Goal: Task Accomplishment & Management: Use online tool/utility

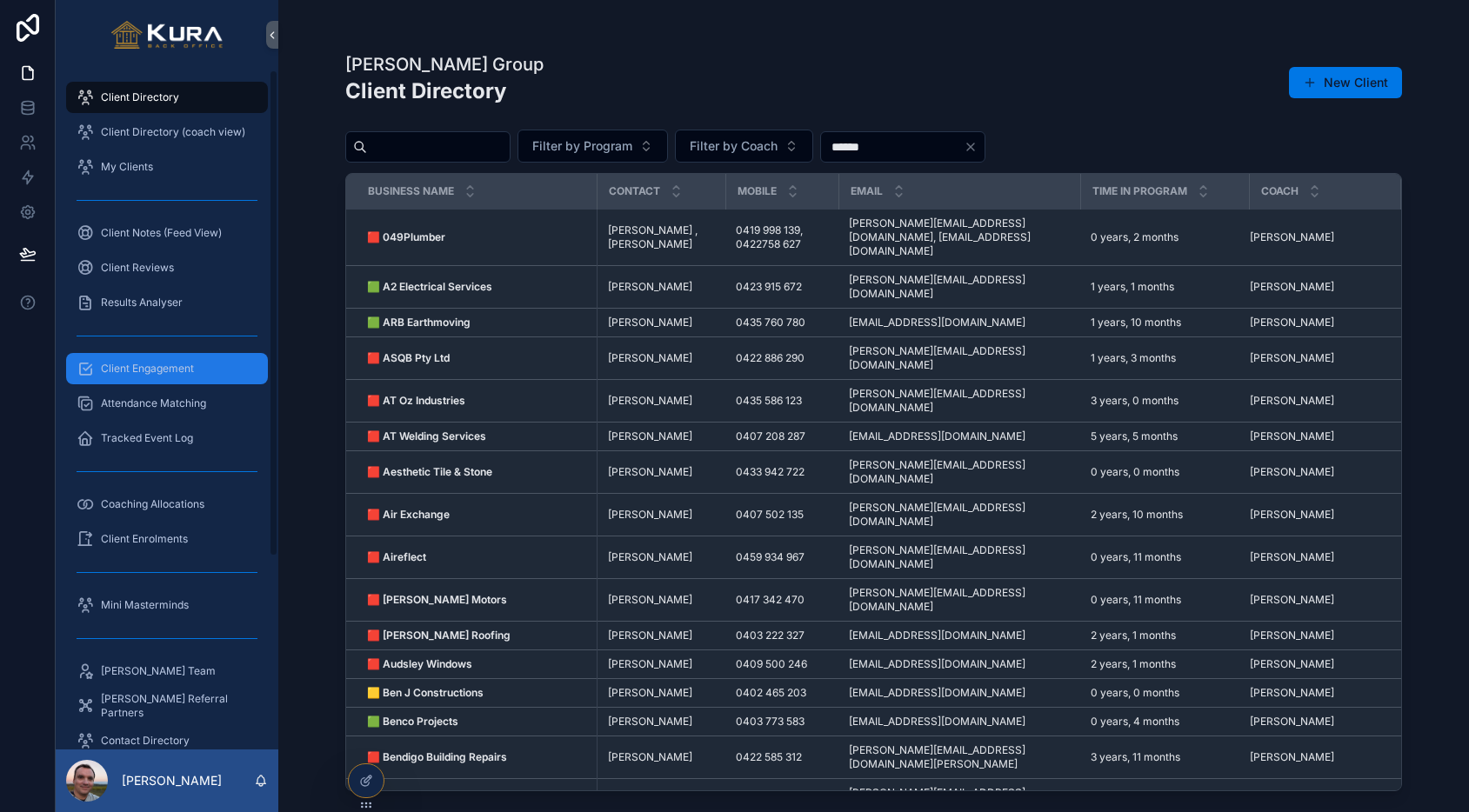
click at [150, 366] on span "Client Engagement" at bounding box center [147, 369] width 93 height 14
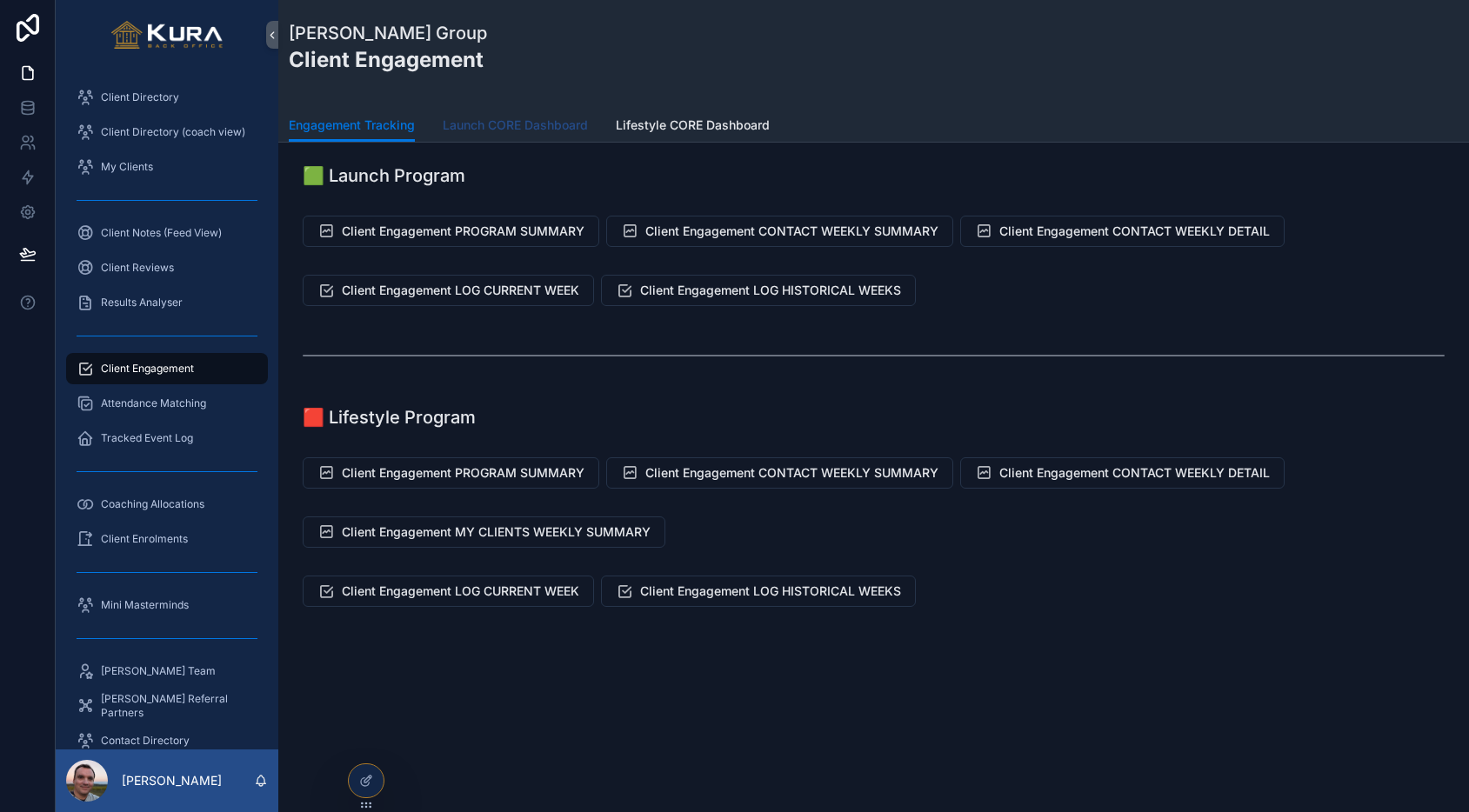
click at [521, 119] on span "Launch CORE Dashboard" at bounding box center [515, 125] width 145 height 18
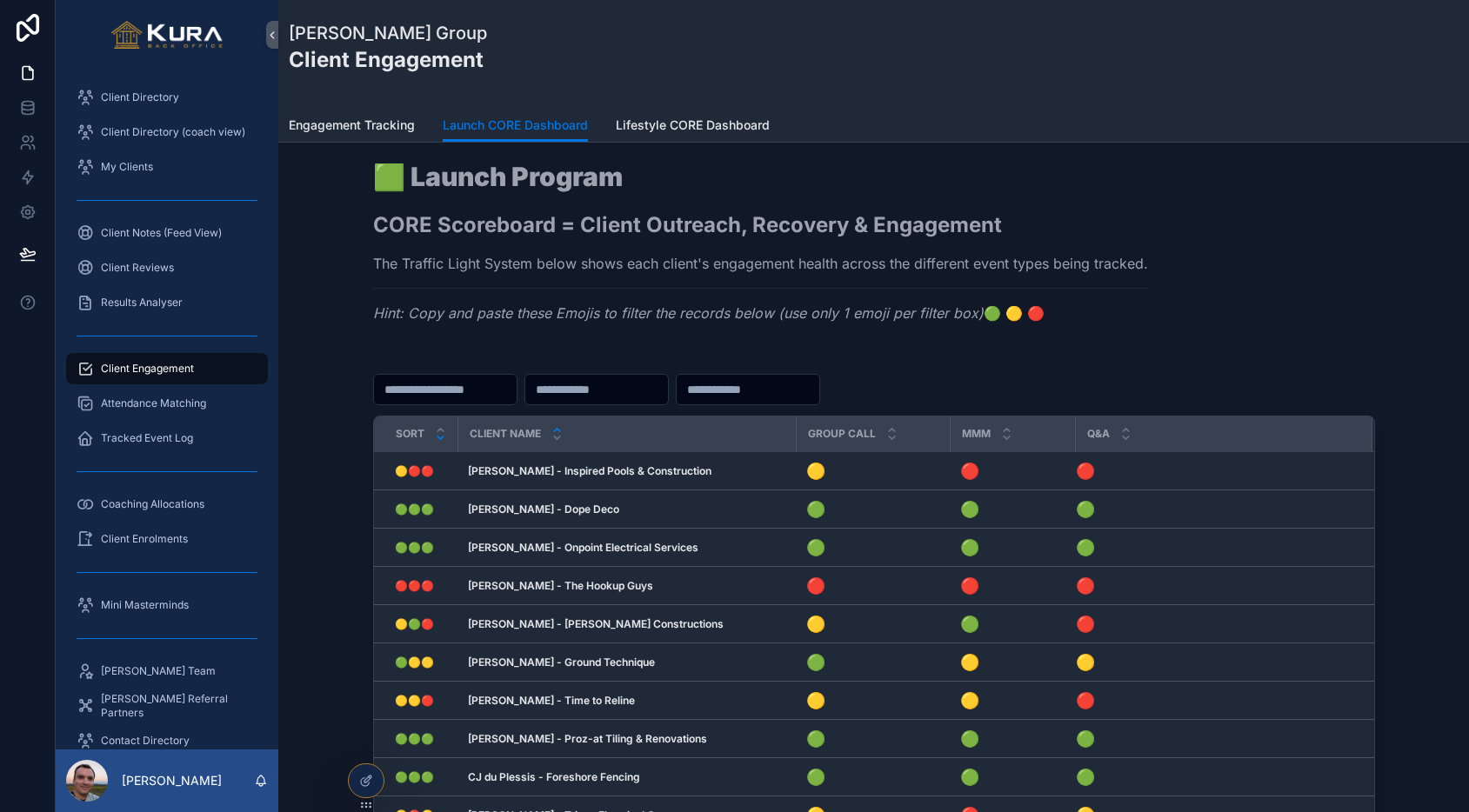
click at [446, 442] on icon "scrollable content" at bounding box center [440, 438] width 11 height 11
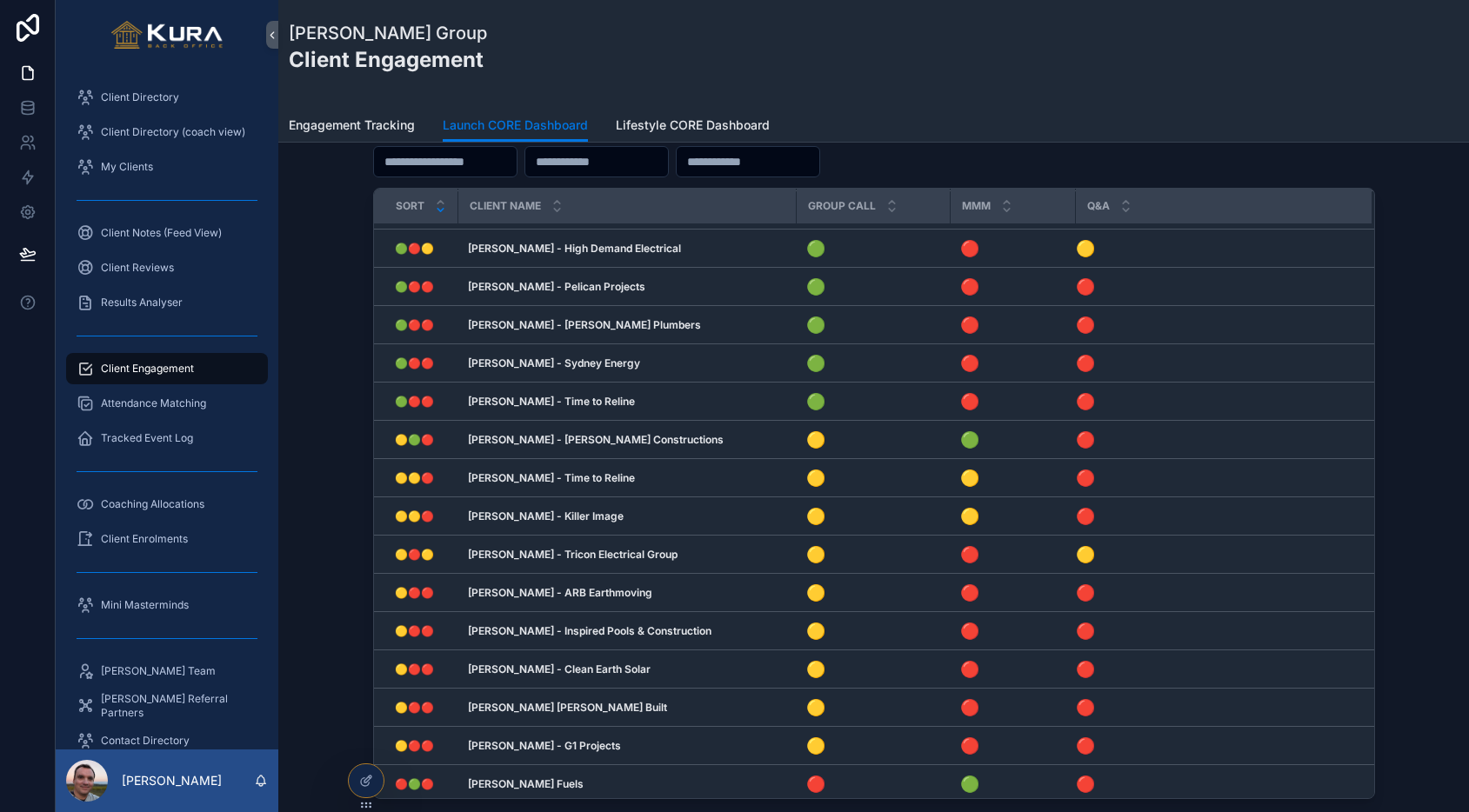
scroll to position [818, 0]
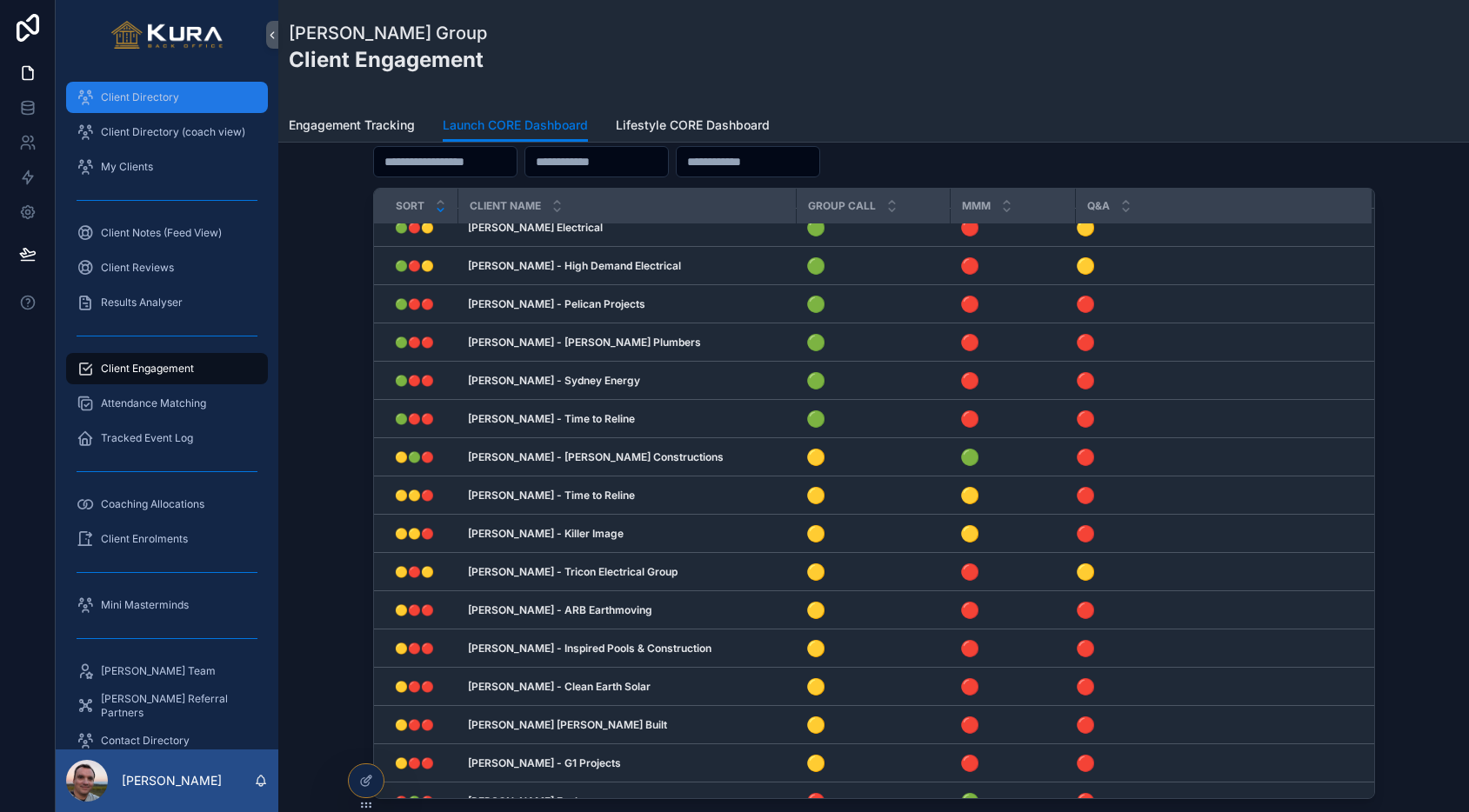
click at [144, 109] on div "Client Directory" at bounding box center [167, 97] width 181 height 28
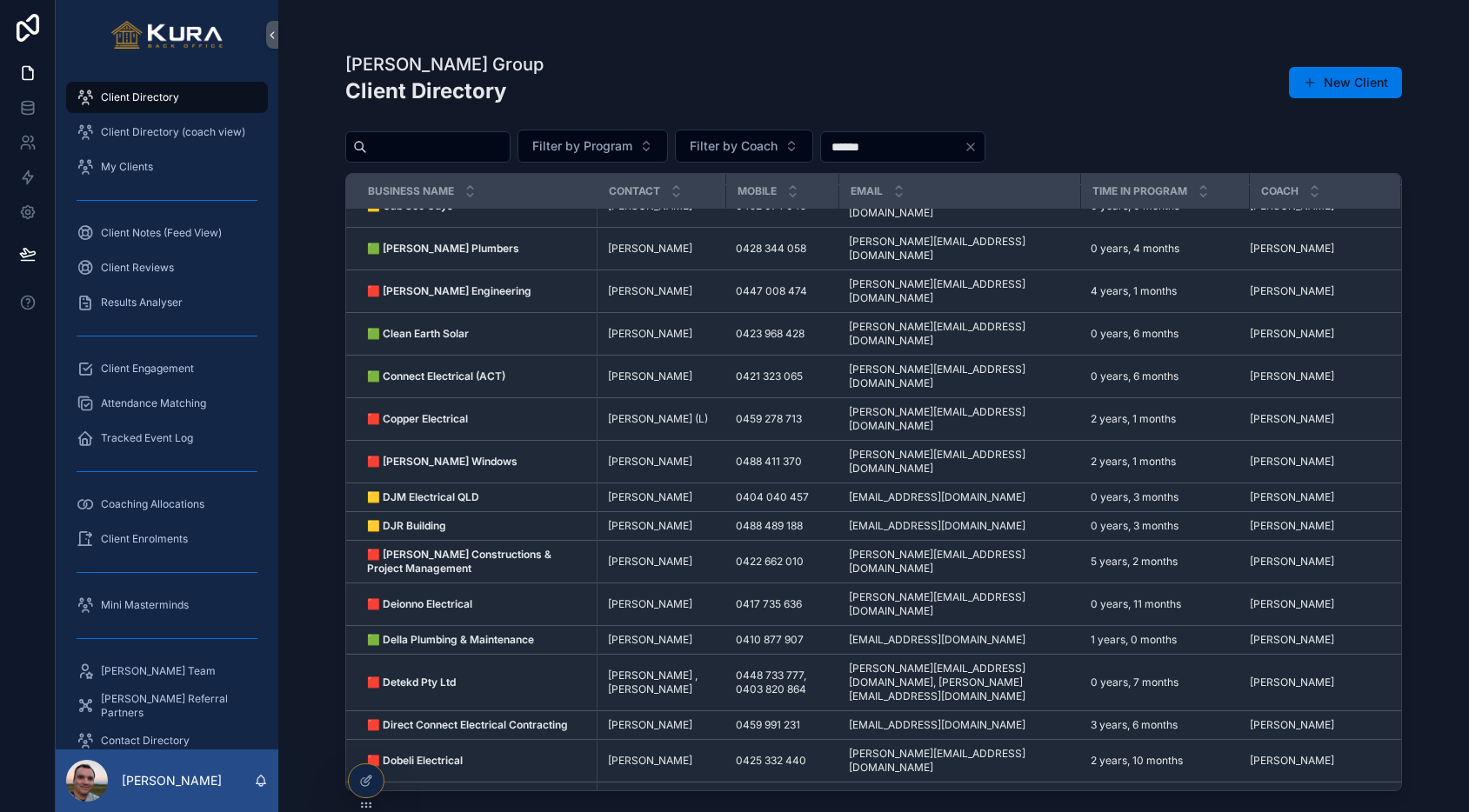
scroll to position [883, 0]
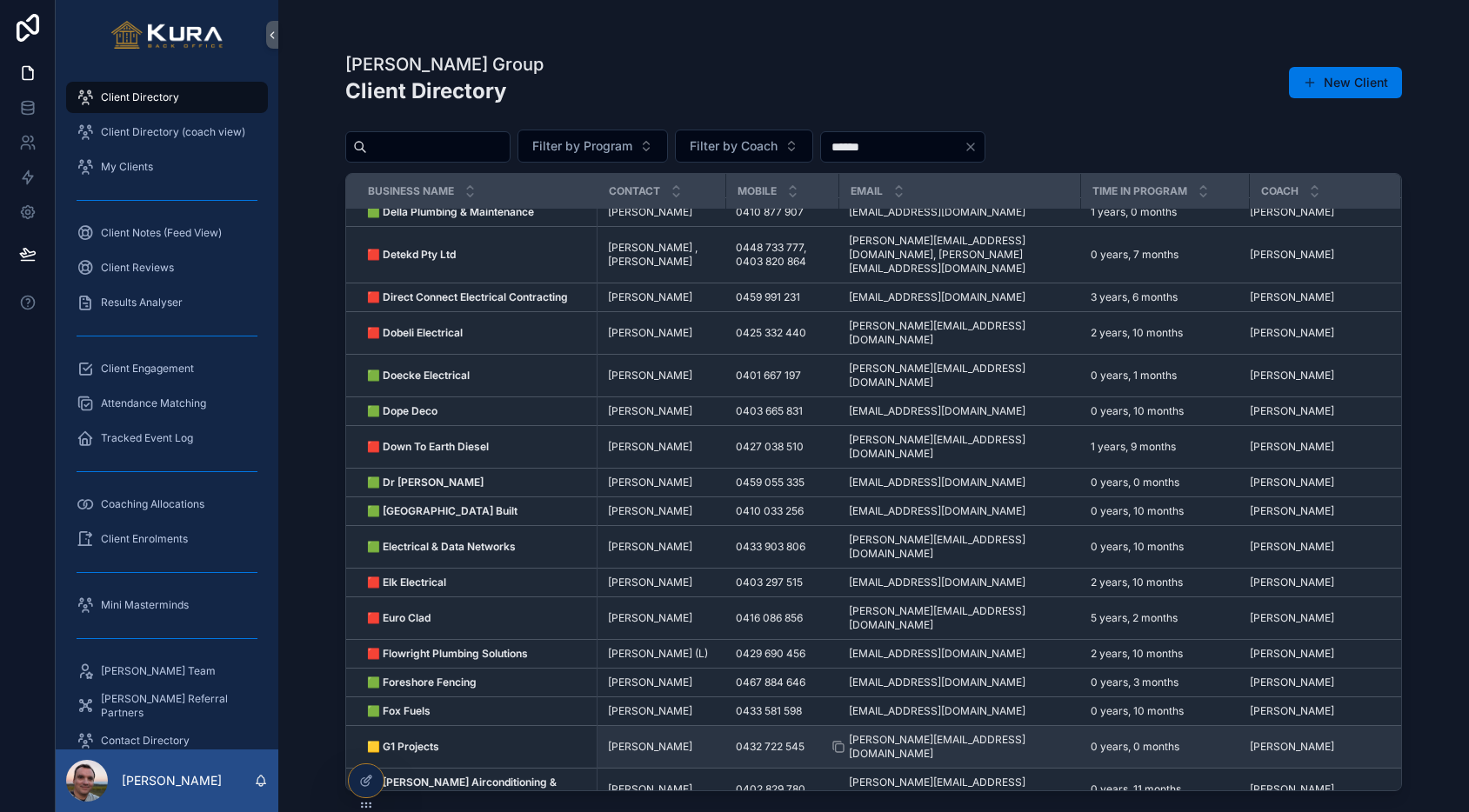
click at [972, 732] on span "[PERSON_NAME][EMAIL_ADDRESS][DOMAIN_NAME]" at bounding box center [959, 746] width 220 height 28
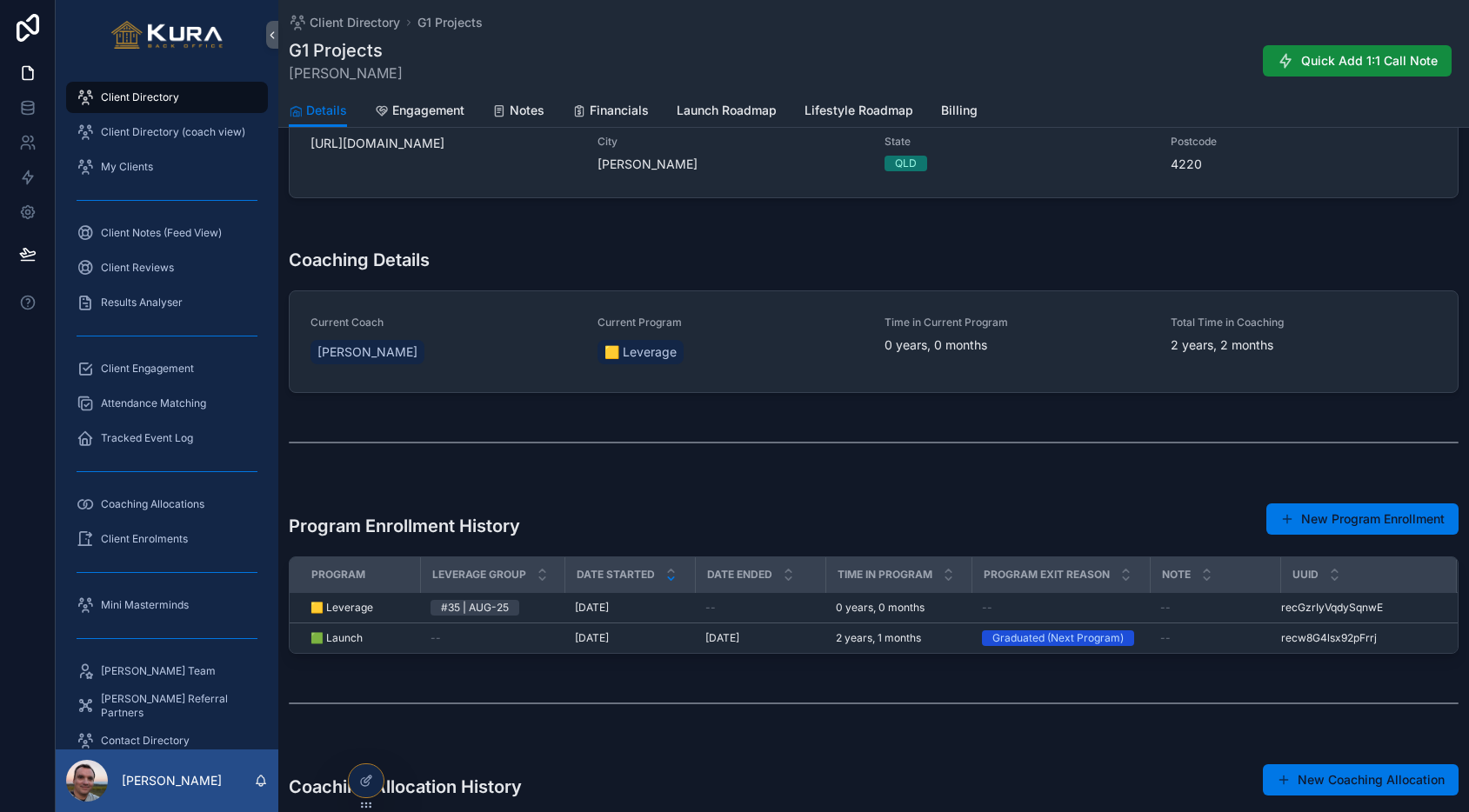
scroll to position [507, 0]
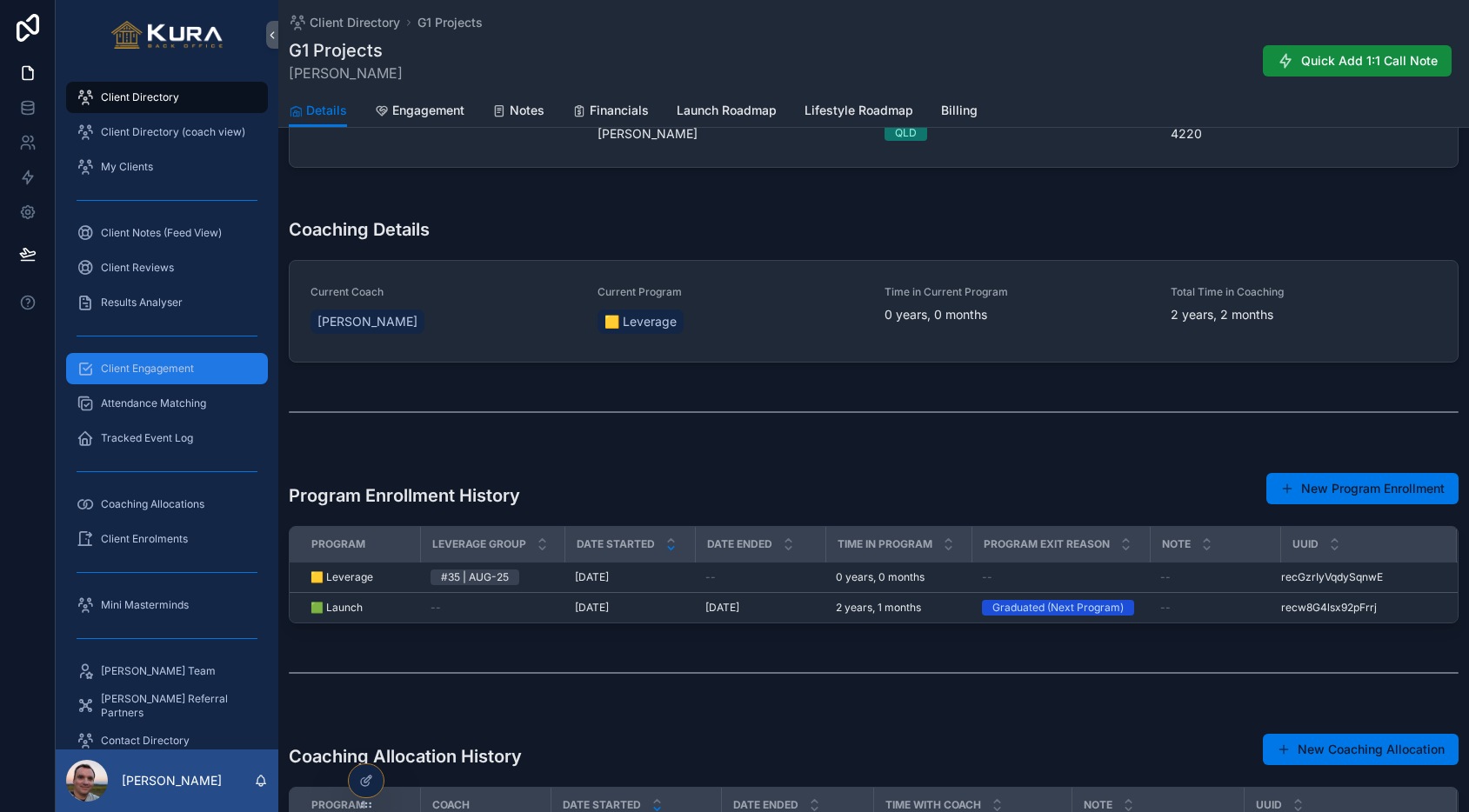
click at [124, 371] on span "Client Engagement" at bounding box center [147, 369] width 93 height 14
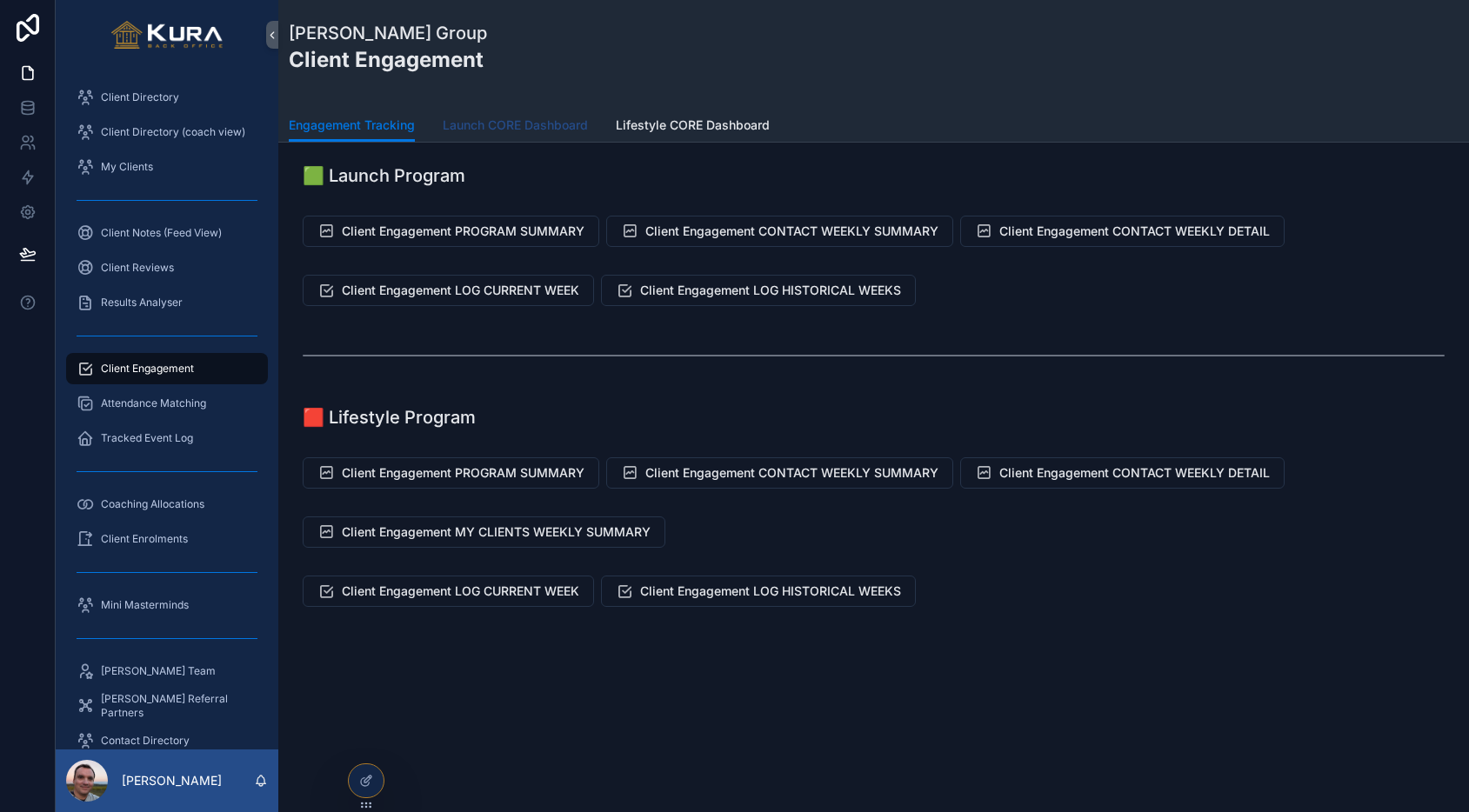
click at [538, 126] on span "Launch CORE Dashboard" at bounding box center [515, 125] width 145 height 18
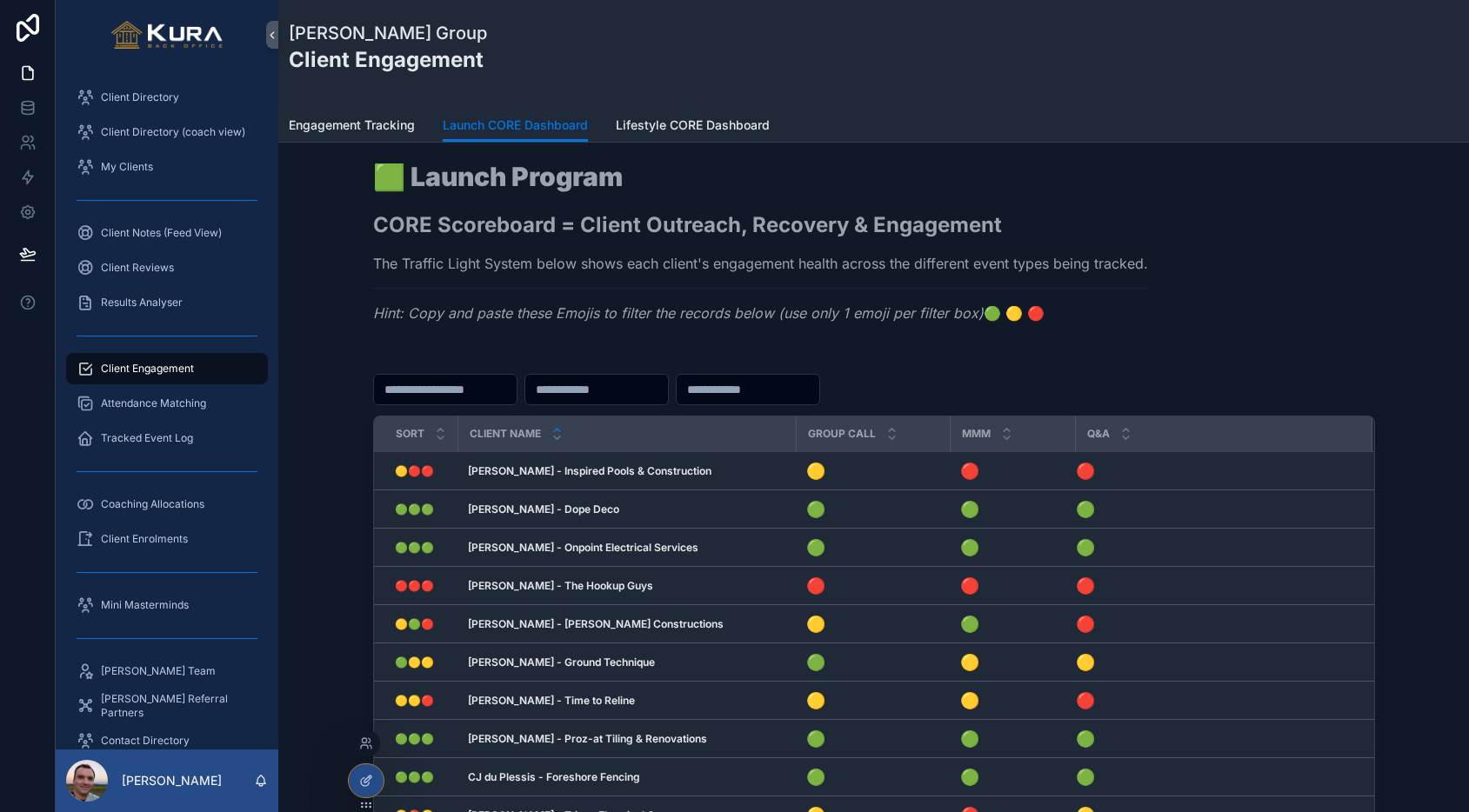
click at [369, 774] on icon at bounding box center [366, 781] width 14 height 14
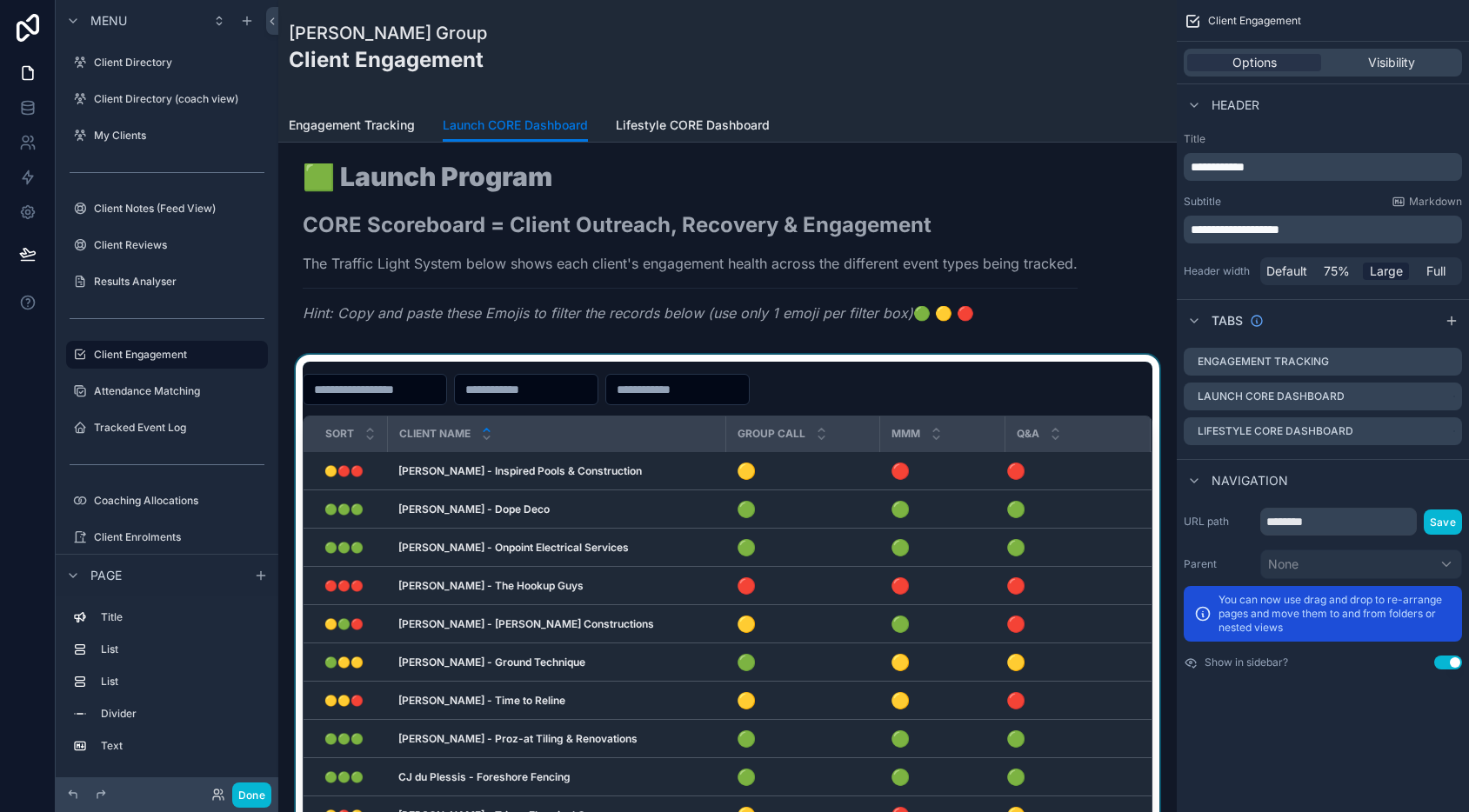
click at [962, 420] on div "MMM" at bounding box center [942, 434] width 122 height 33
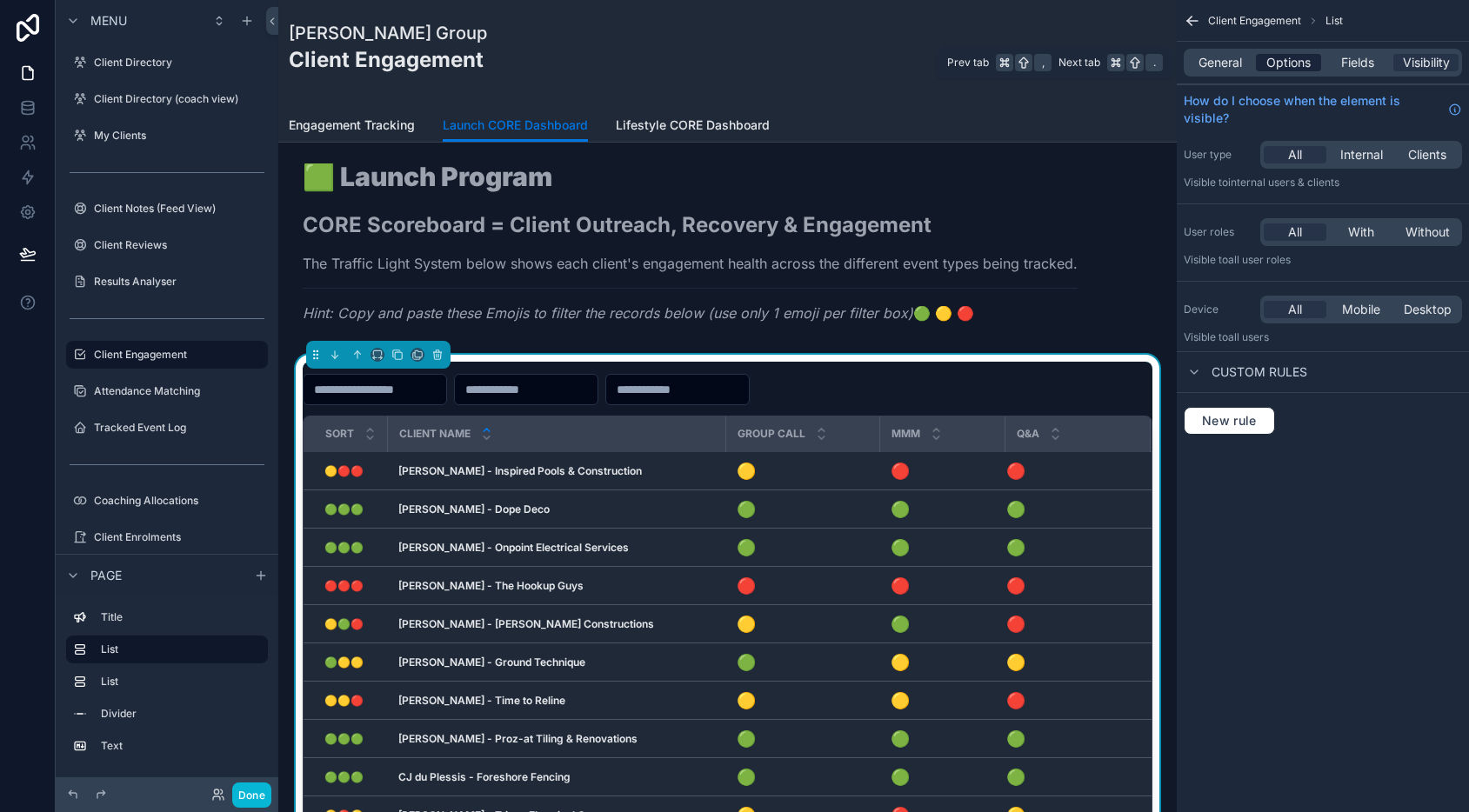
click at [1279, 67] on span "Options" at bounding box center [1288, 62] width 44 height 18
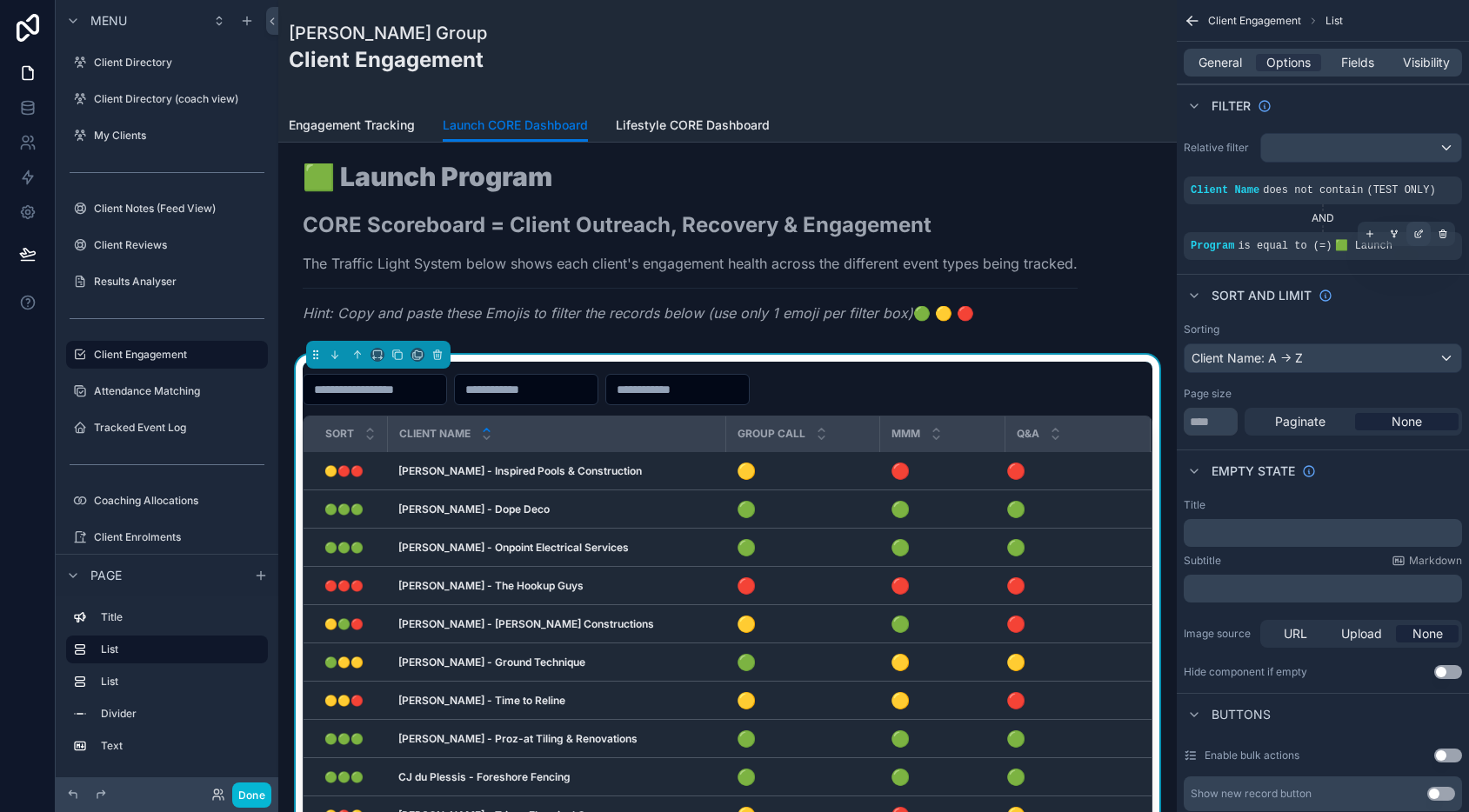
click at [1420, 231] on icon "scrollable content" at bounding box center [1421, 232] width 2 height 2
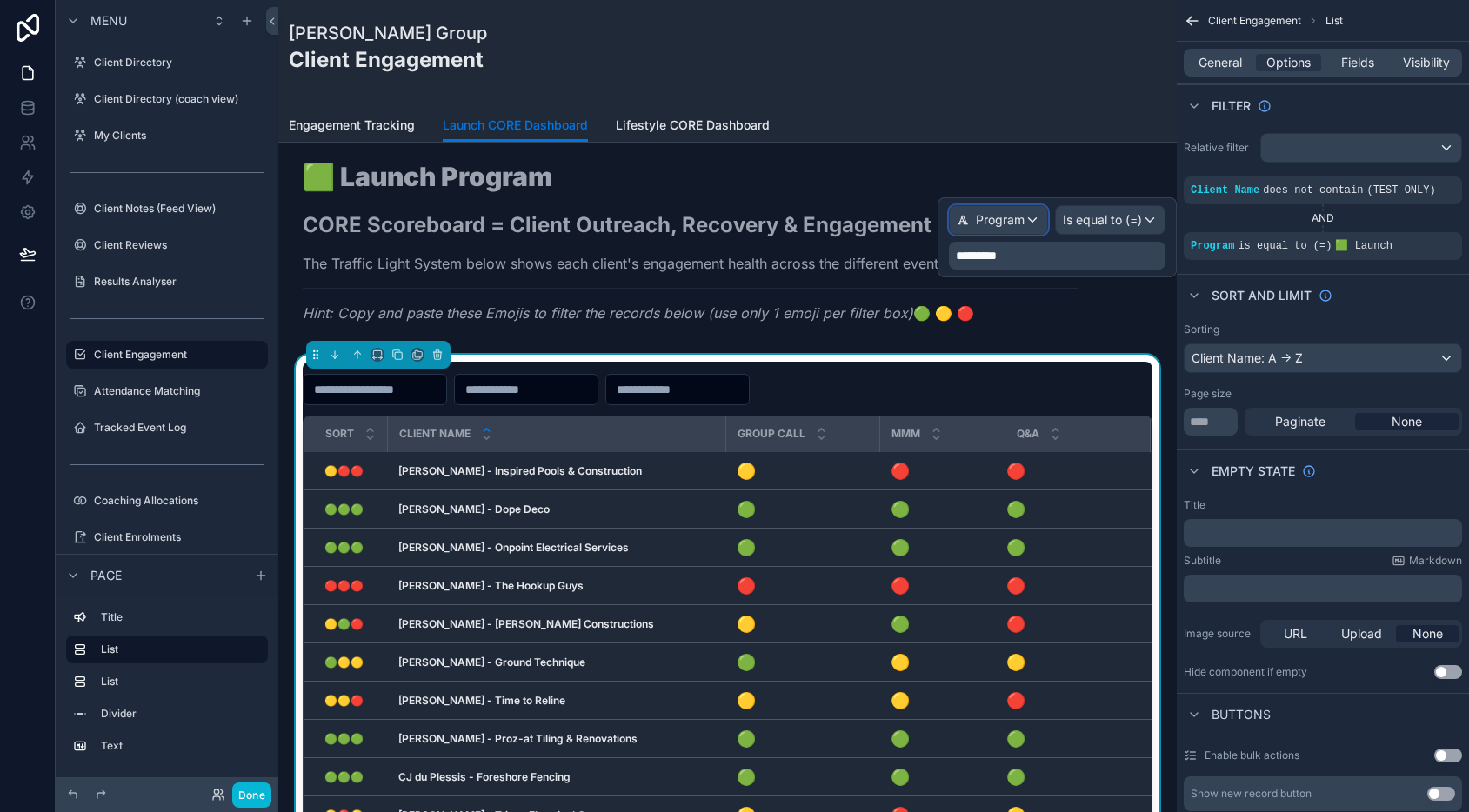
click at [994, 228] on span "Program" at bounding box center [999, 219] width 49 height 18
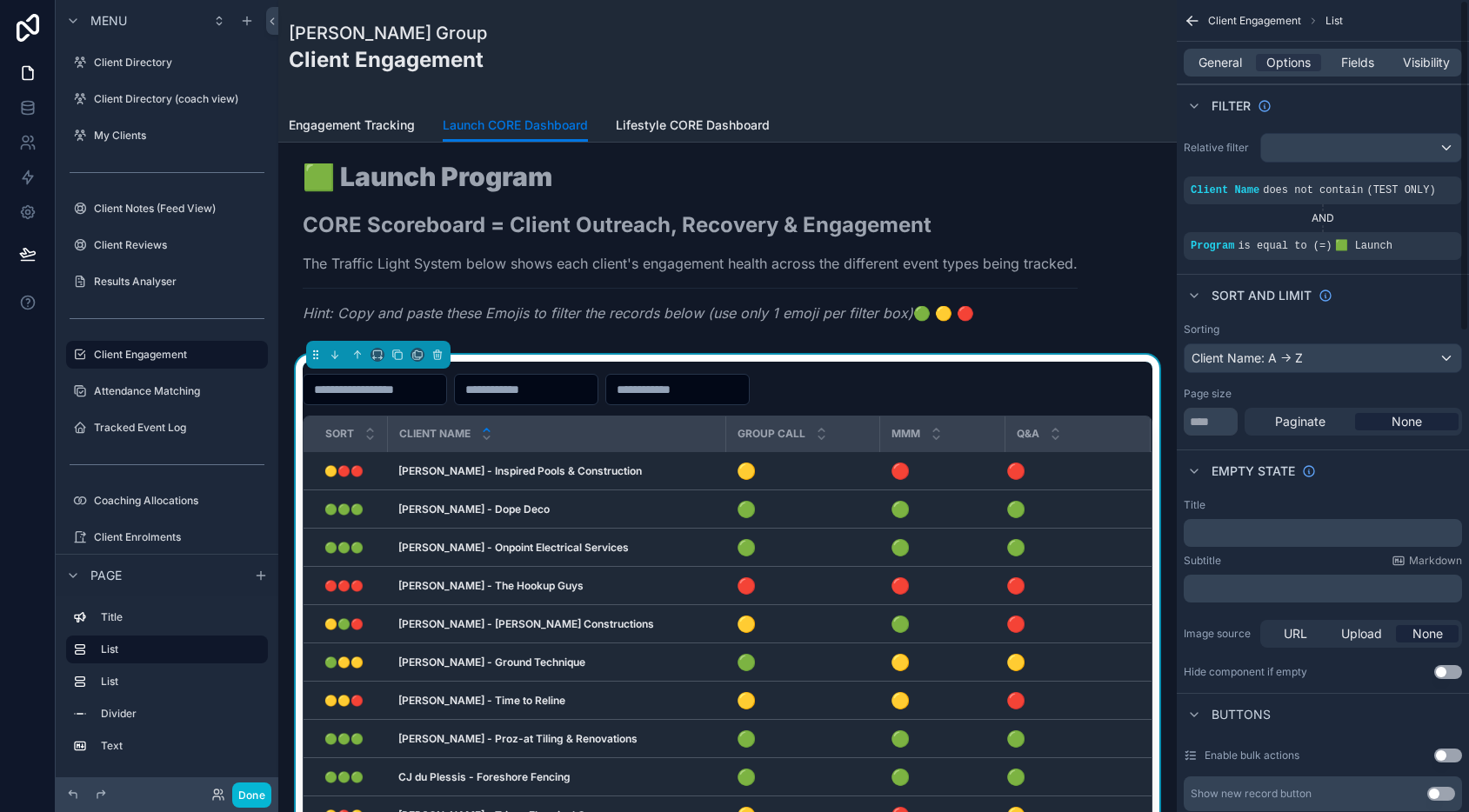
click at [1399, 282] on div "Sort And Limit" at bounding box center [1322, 294] width 292 height 42
click at [1224, 214] on div "AND" at bounding box center [1323, 218] width 278 height 14
click at [1415, 178] on icon "scrollable content" at bounding box center [1418, 178] width 10 height 10
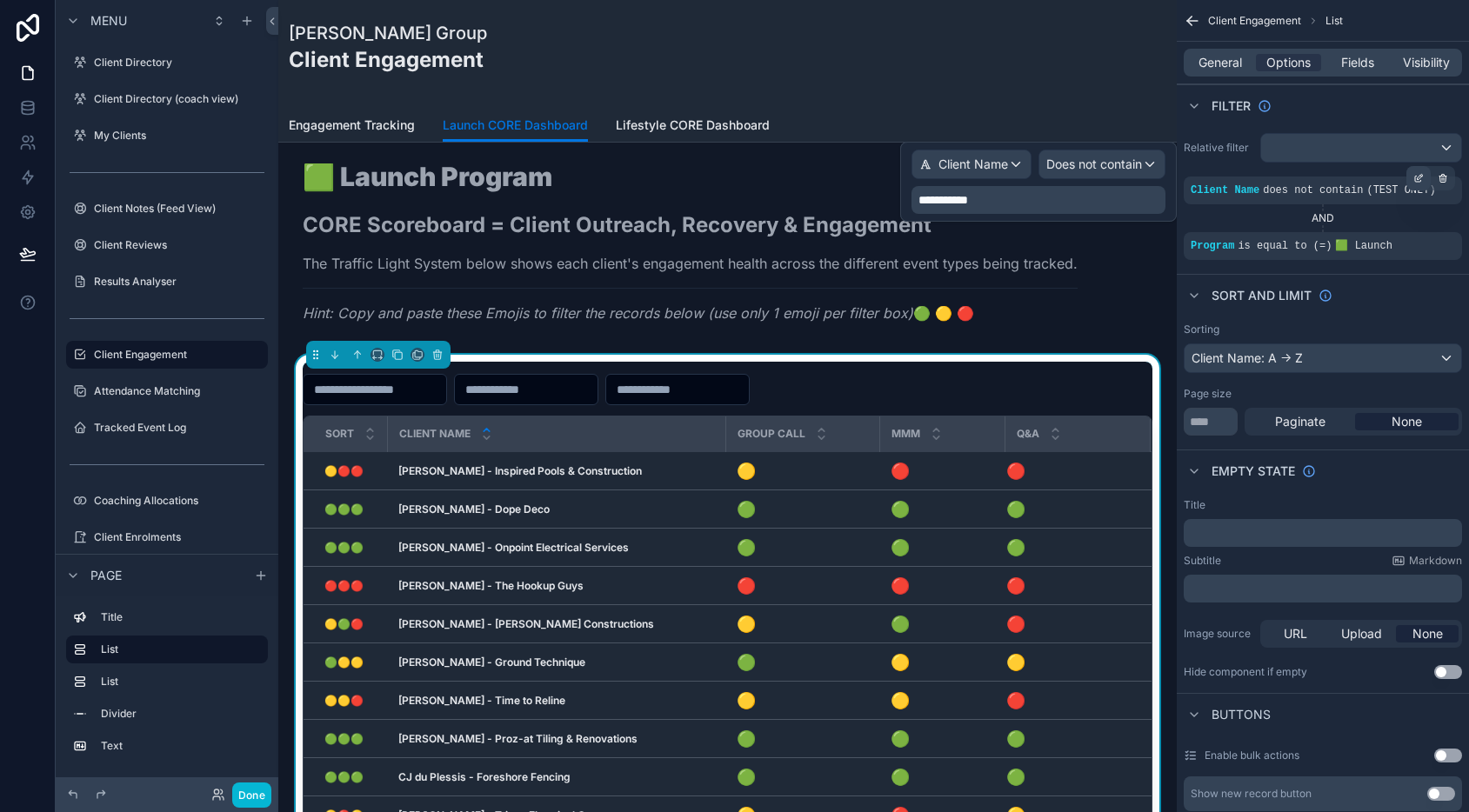
click at [1415, 178] on icon "scrollable content" at bounding box center [1418, 178] width 10 height 10
click at [1337, 177] on div "Client Name does not contain (TEST ONLY)" at bounding box center [1323, 191] width 278 height 28
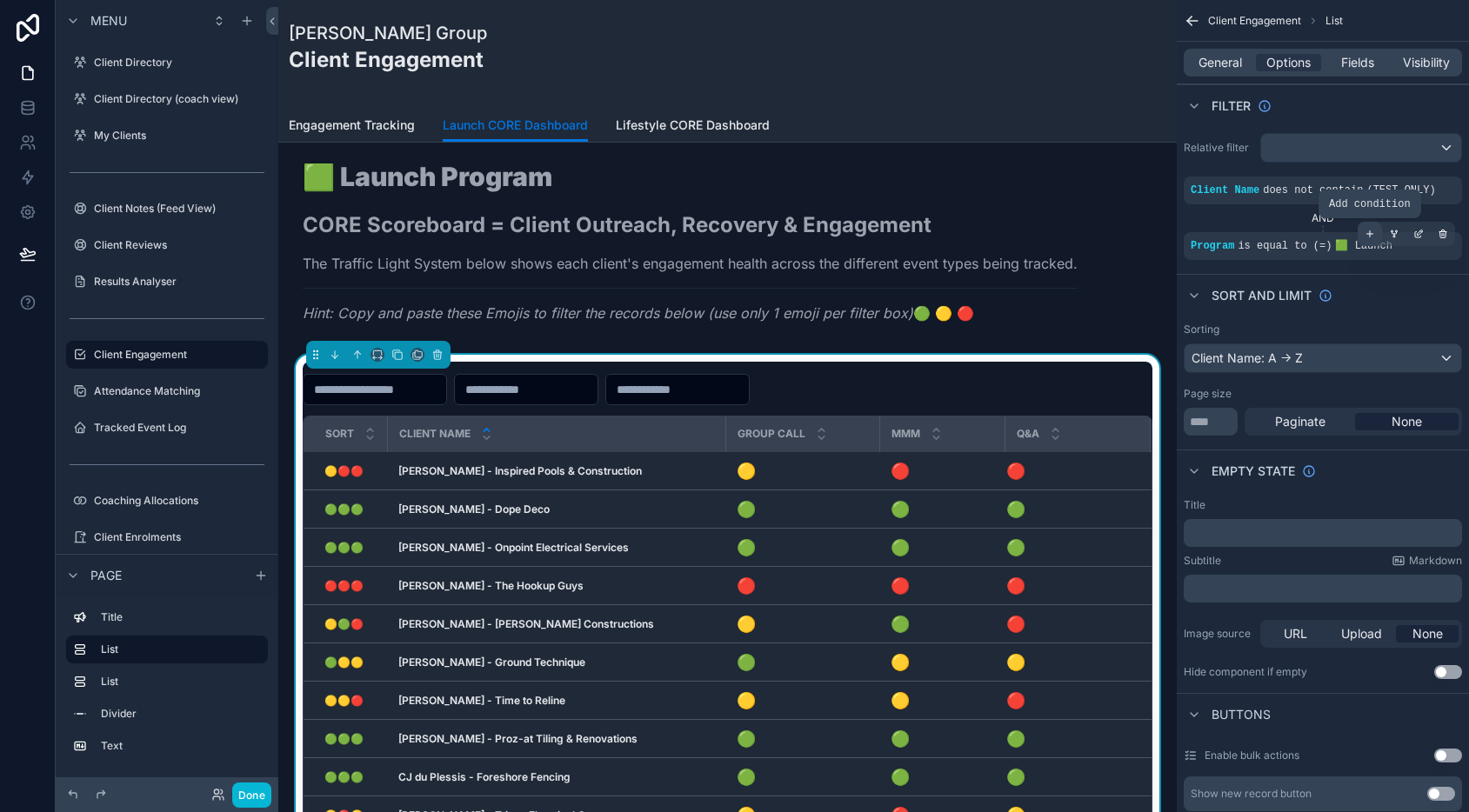
click at [1365, 235] on icon "scrollable content" at bounding box center [1369, 233] width 10 height 10
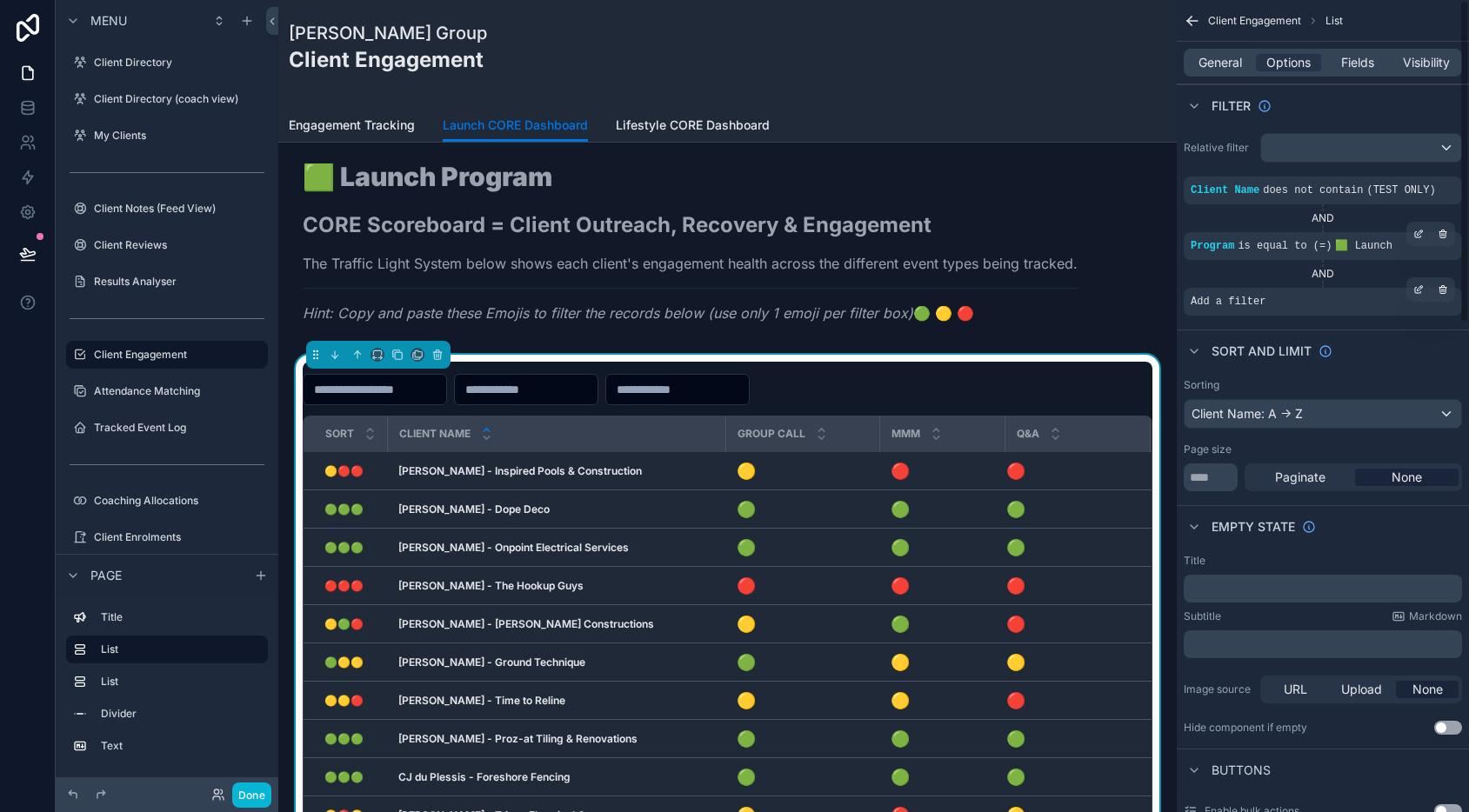
click at [1277, 295] on div "Add a filter" at bounding box center [1323, 302] width 278 height 28
click at [1409, 287] on div "scrollable content" at bounding box center [1418, 289] width 24 height 24
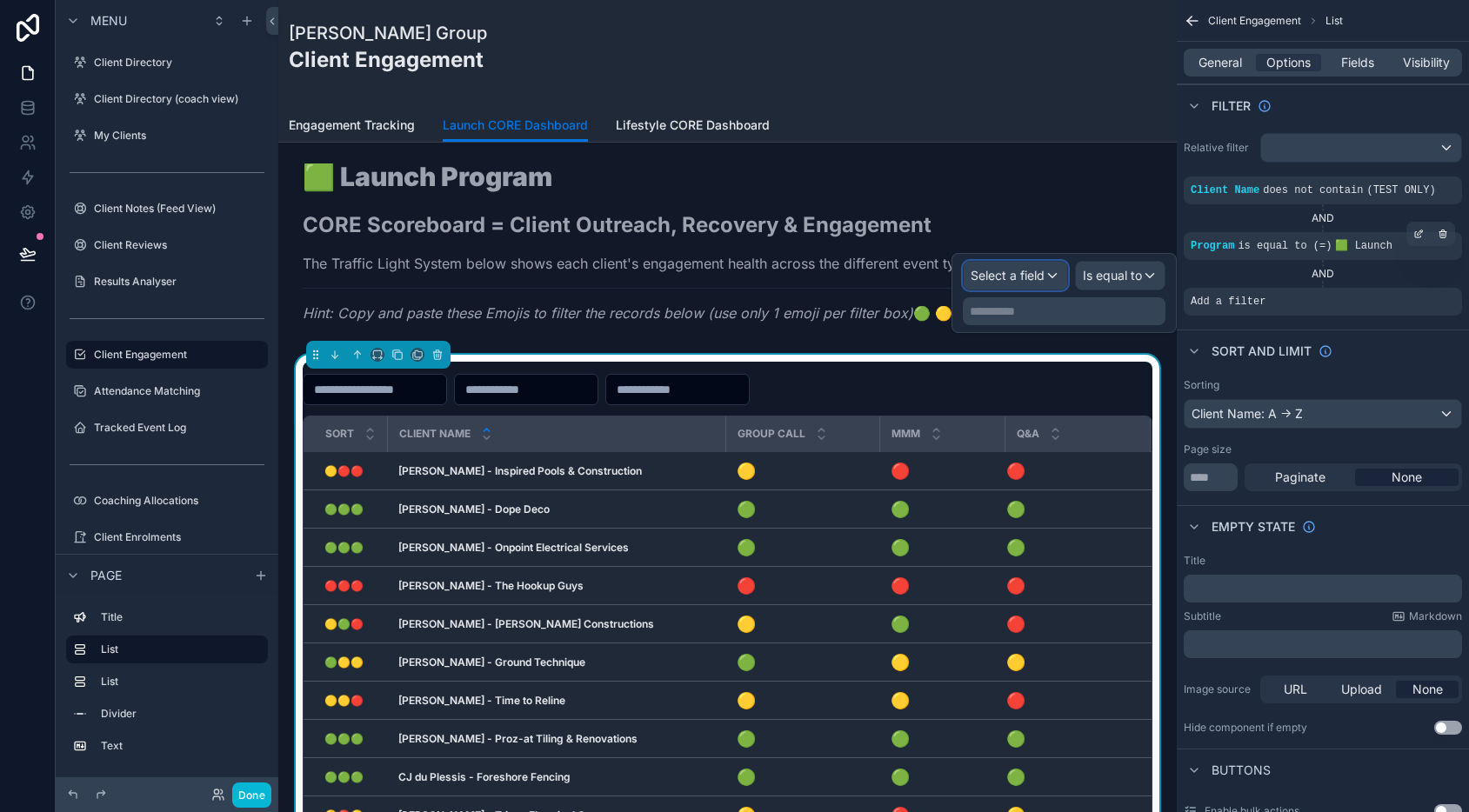
click at [1001, 268] on span "Select a field" at bounding box center [1008, 275] width 74 height 15
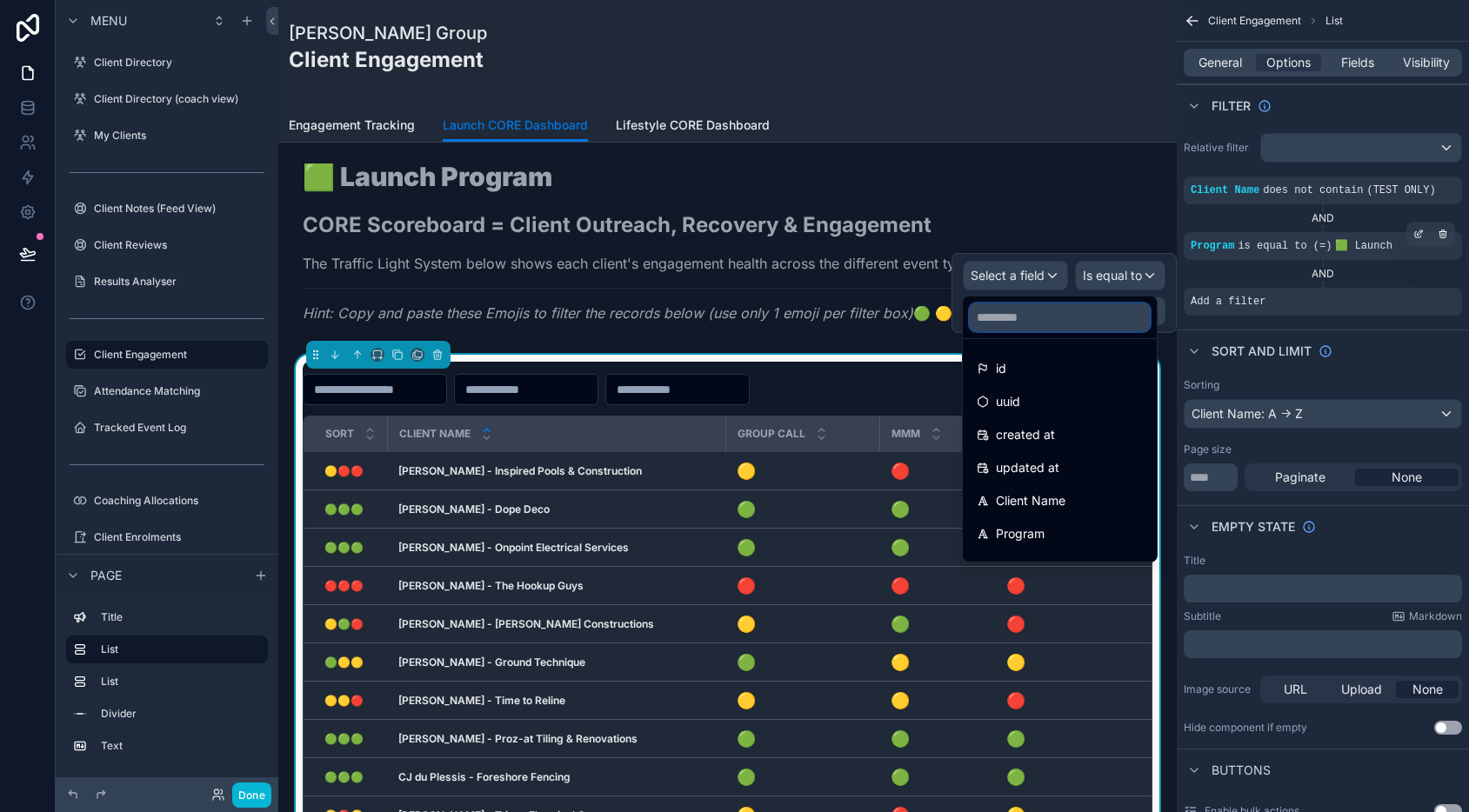
click at [1006, 319] on input "text" at bounding box center [1060, 318] width 180 height 28
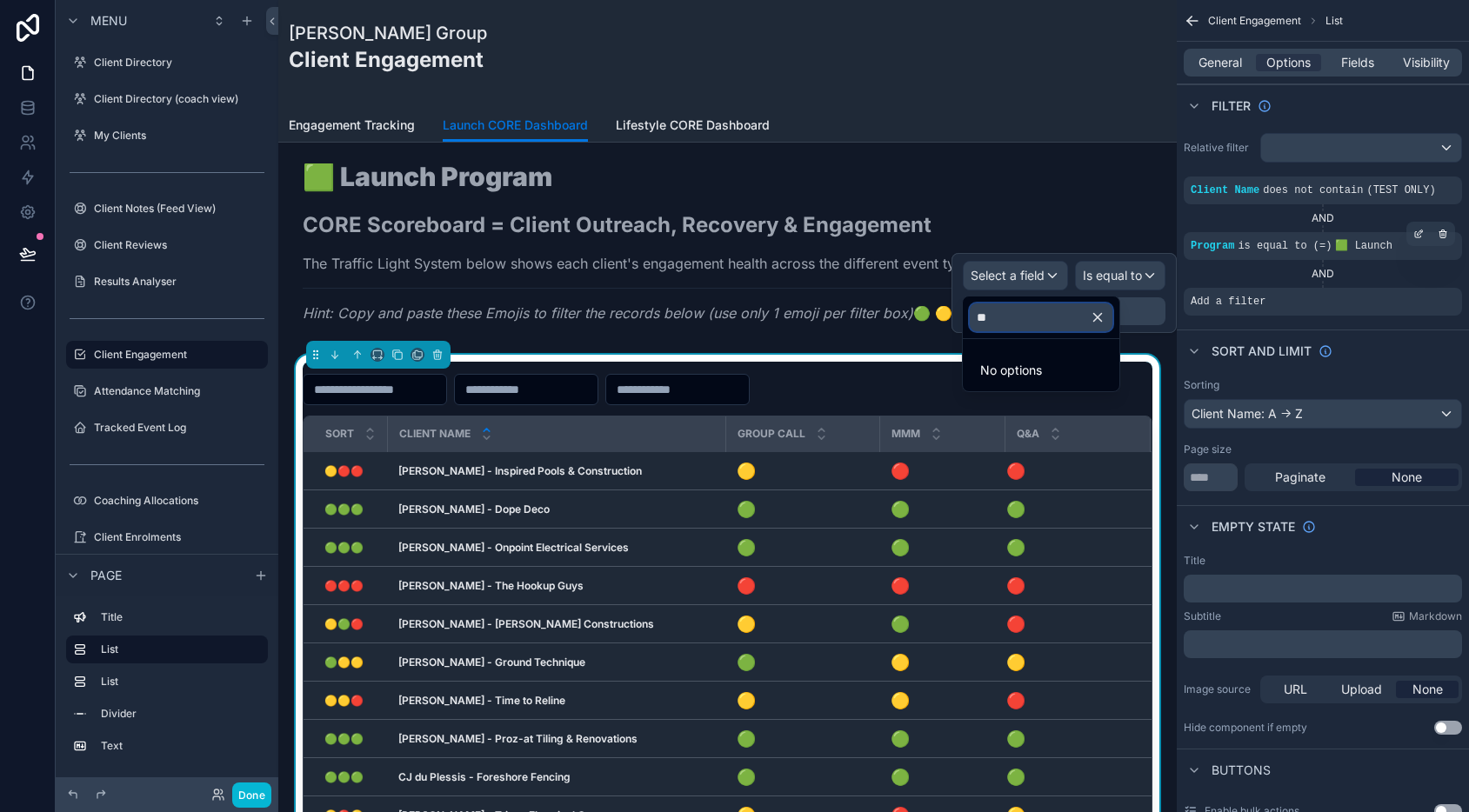
type input "*"
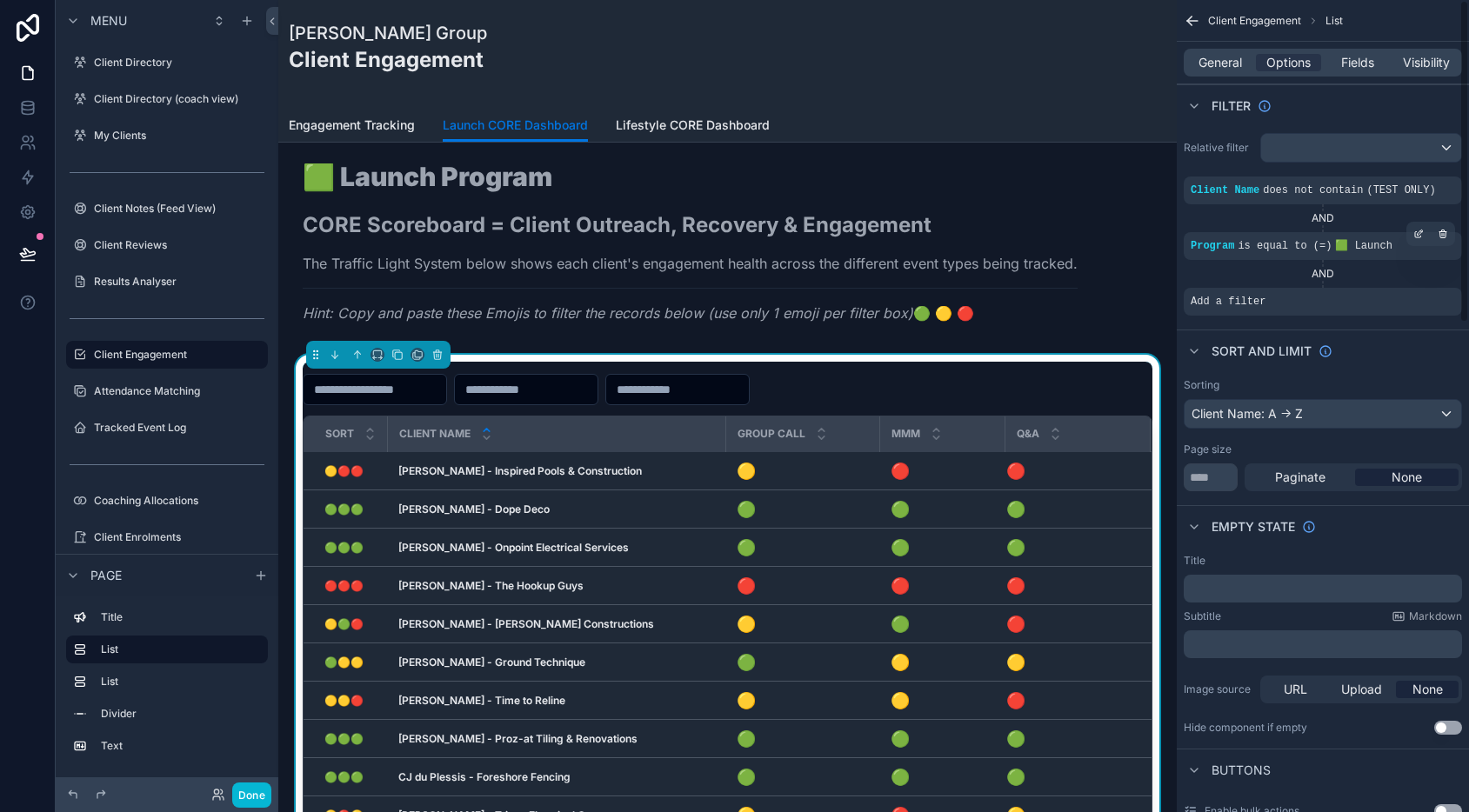
click at [1260, 222] on div "AND" at bounding box center [1323, 218] width 278 height 14
click at [1442, 292] on icon "scrollable content" at bounding box center [1442, 289] width 10 height 10
